Goal: Task Accomplishment & Management: Manage account settings

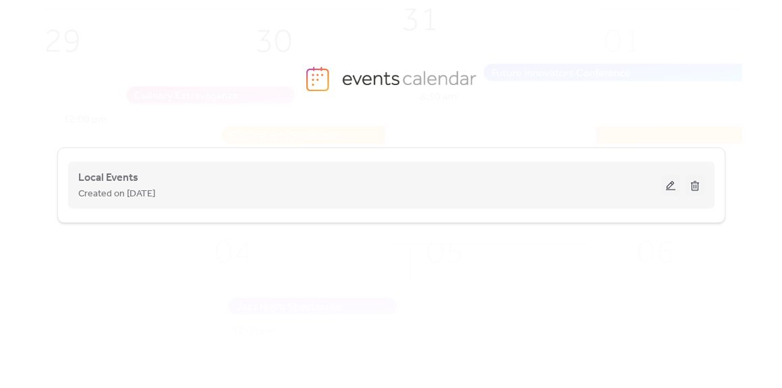
click at [671, 185] on button at bounding box center [671, 186] width 19 height 20
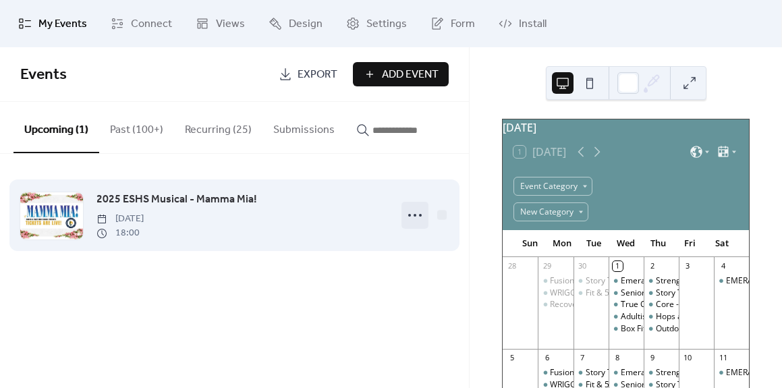
click at [418, 219] on icon at bounding box center [415, 216] width 22 height 22
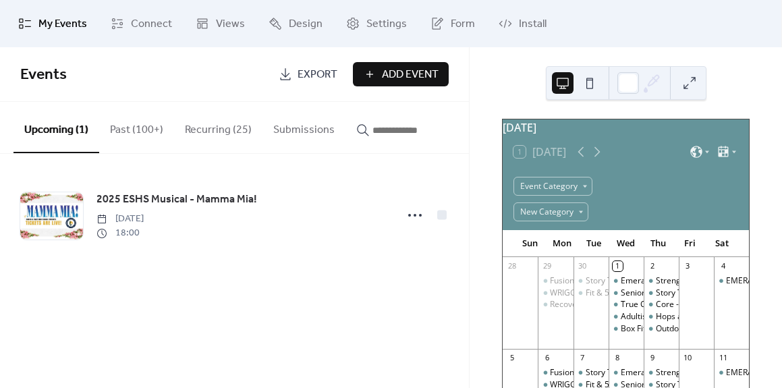
click at [179, 277] on div "2025 ESHS Musical - Mamma Mia! [DATE] 18:00" at bounding box center [234, 215] width 469 height 123
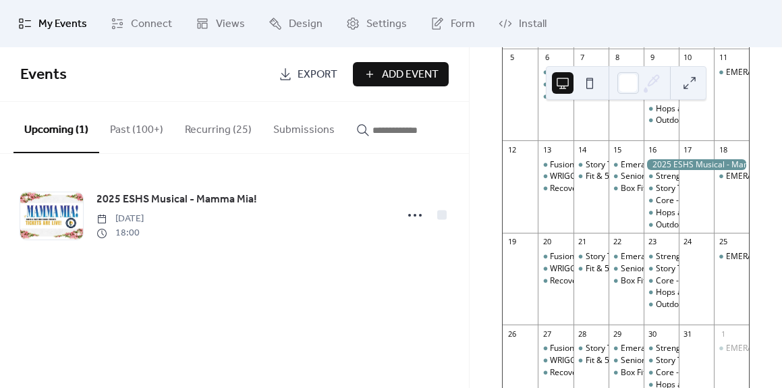
scroll to position [304, 0]
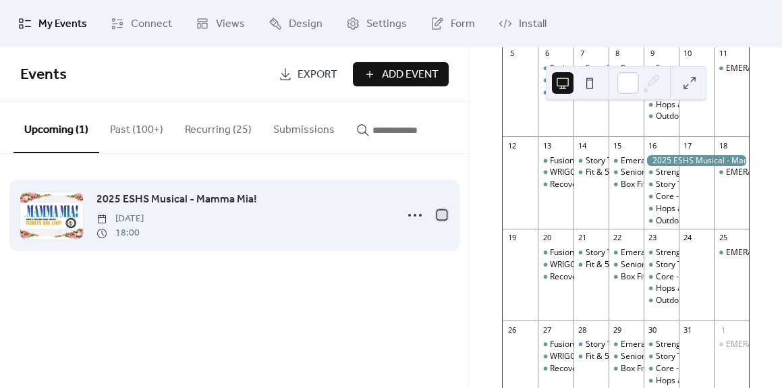
click at [443, 219] on div at bounding box center [441, 214] width 9 height 9
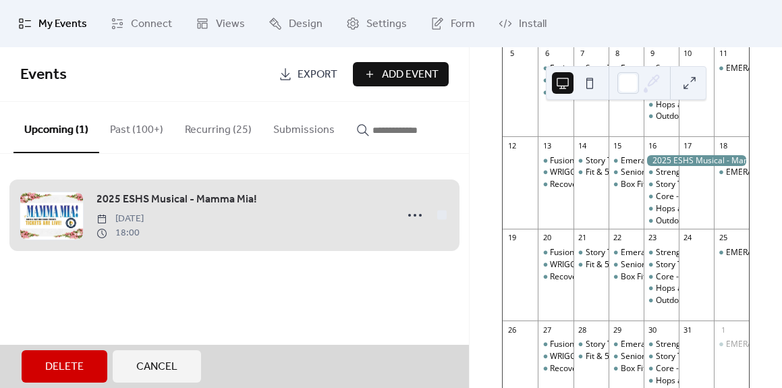
click at [409, 246] on div "2025 ESHS Musical - Mamma Mia! [DATE] 18:00" at bounding box center [234, 215] width 429 height 82
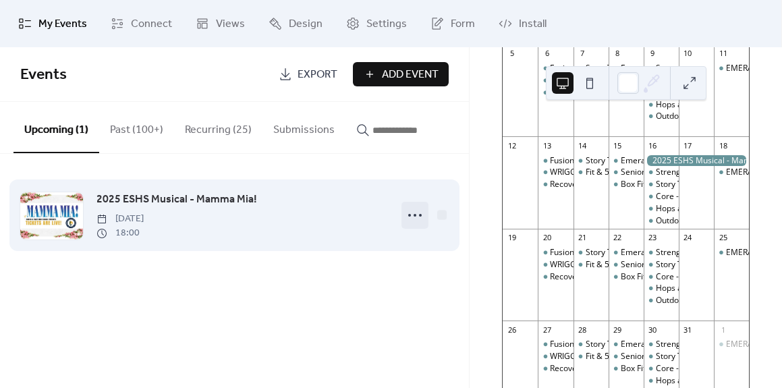
click at [419, 216] on icon at bounding box center [415, 216] width 22 height 22
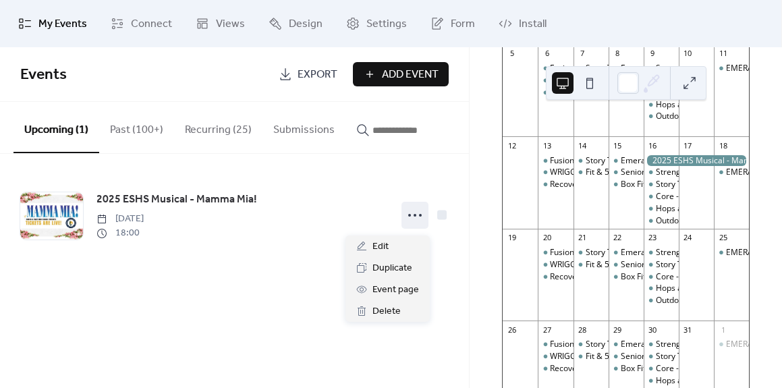
click at [426, 323] on div "Events Export Add Event Upcoming (1) Past (100+) Recurring (25) Submissions 202…" at bounding box center [234, 217] width 469 height 341
